Goal: Transaction & Acquisition: Purchase product/service

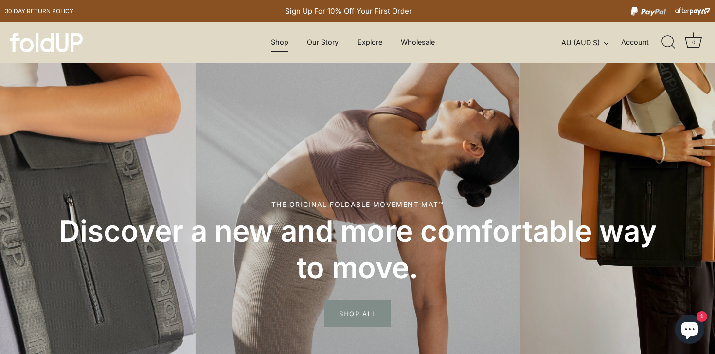
click at [274, 43] on link "Shop" at bounding box center [279, 42] width 35 height 18
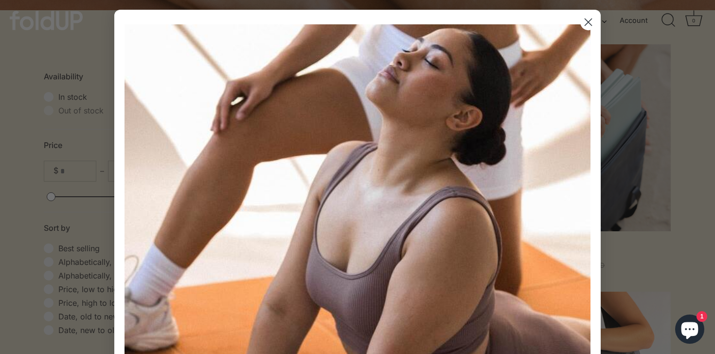
scroll to position [274, 0]
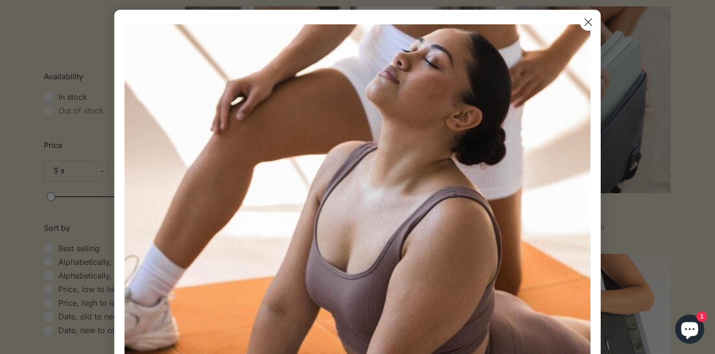
click at [593, 24] on circle "Close dialog" at bounding box center [588, 22] width 16 height 16
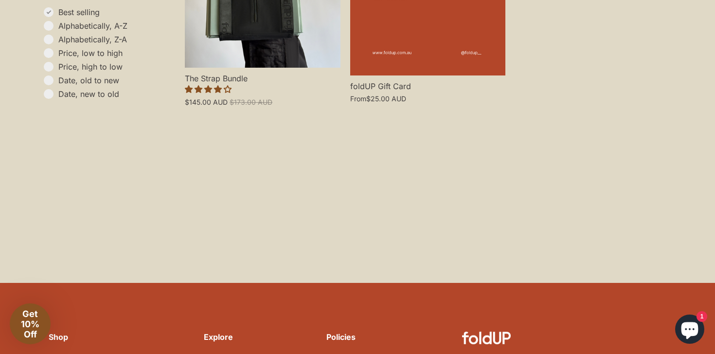
scroll to position [973, 0]
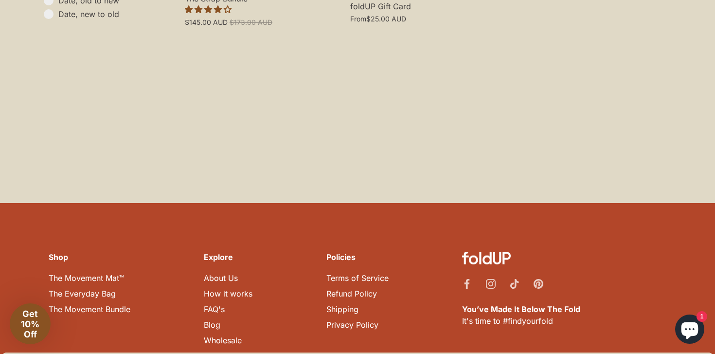
click at [85, 273] on link "The Movement Mat™" at bounding box center [86, 278] width 75 height 10
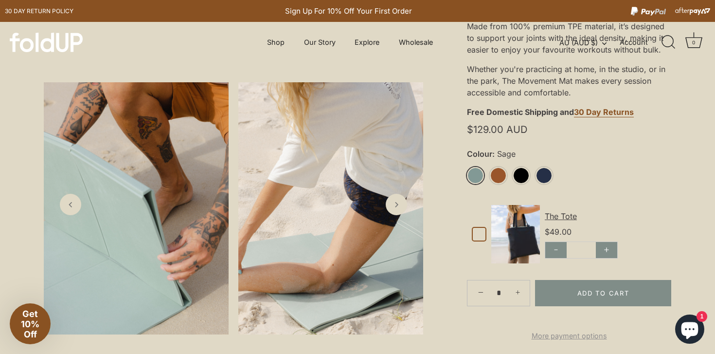
scroll to position [316, 0]
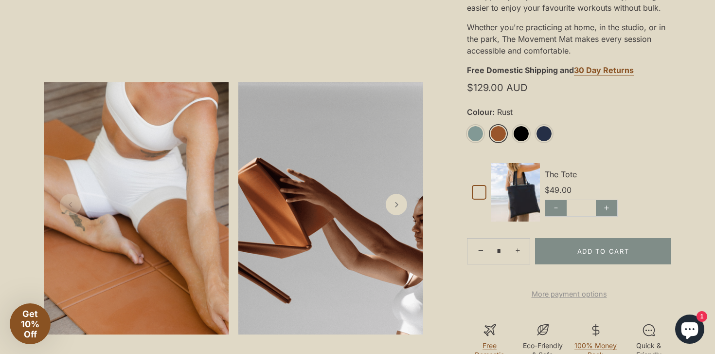
click at [499, 134] on link "Rust" at bounding box center [498, 133] width 17 height 17
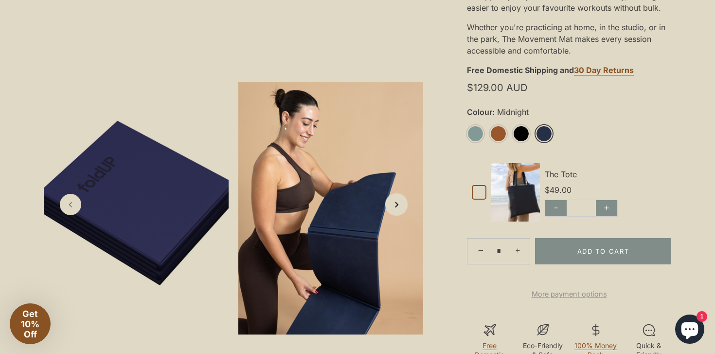
click at [398, 204] on icon "Next slide" at bounding box center [396, 204] width 10 height 10
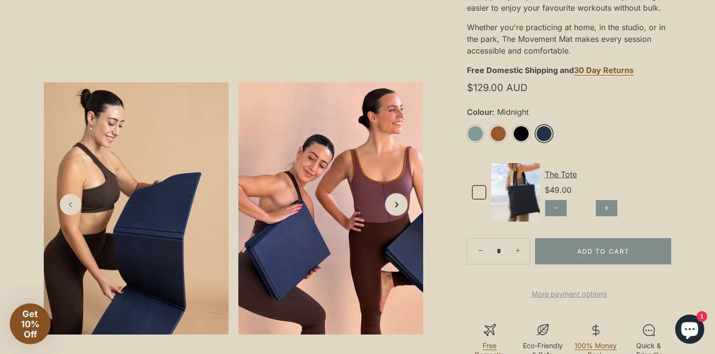
click at [397, 206] on icon "Next slide" at bounding box center [396, 204] width 10 height 10
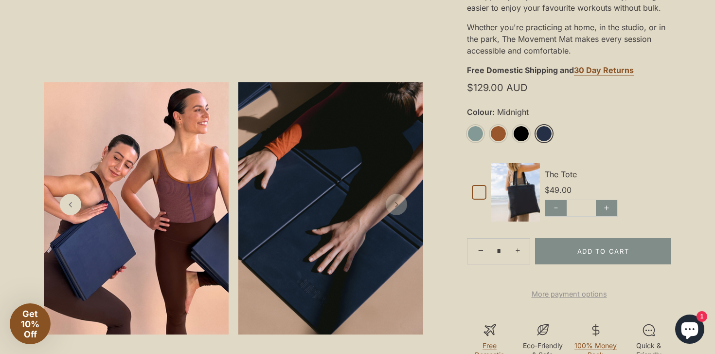
click at [397, 206] on icon "Next slide" at bounding box center [397, 204] width 10 height 10
